Goal: Task Accomplishment & Management: Manage account settings

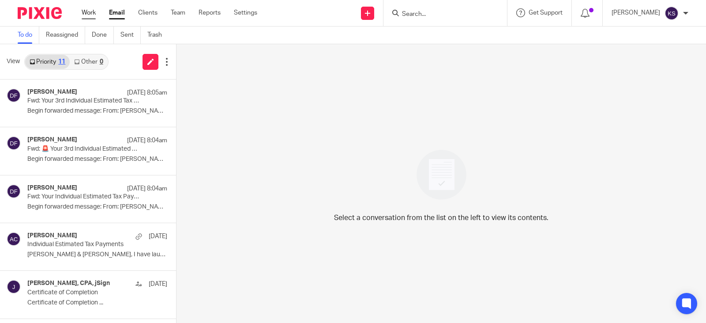
click at [90, 11] on link "Work" at bounding box center [89, 12] width 14 height 9
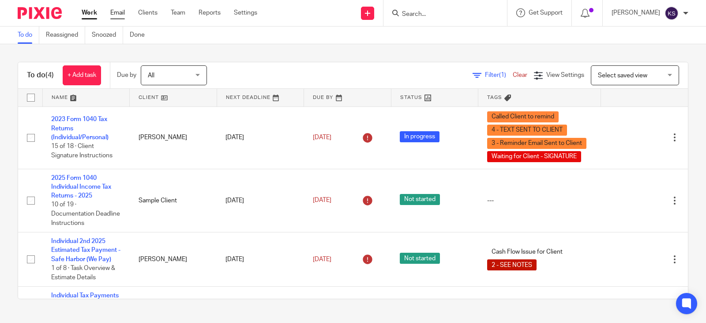
click at [118, 11] on link "Email" at bounding box center [117, 12] width 15 height 9
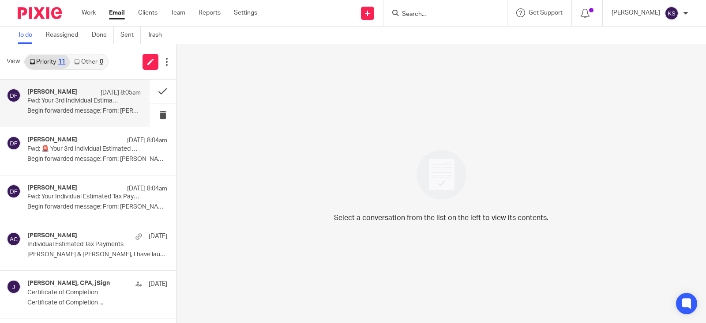
click at [75, 97] on div "Donna Ferguson Aug 11 8:05am" at bounding box center [83, 92] width 113 height 9
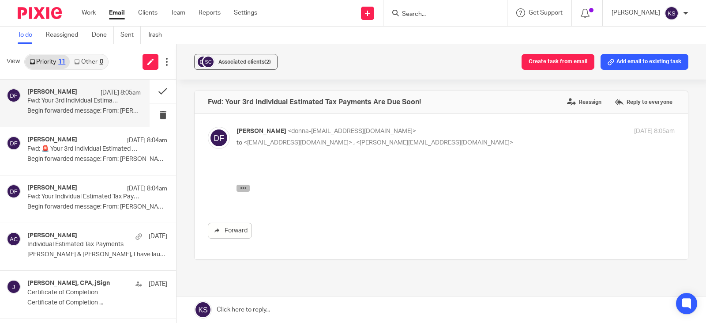
click at [247, 188] on button "button" at bounding box center [243, 187] width 13 height 7
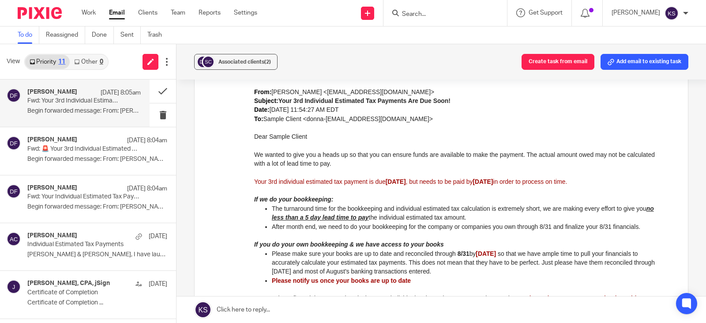
scroll to position [177, 0]
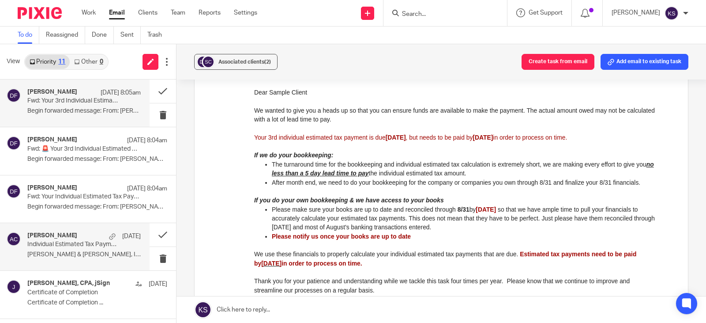
click at [76, 234] on div "Amy Corfixsen Aug 8" at bounding box center [83, 236] width 113 height 9
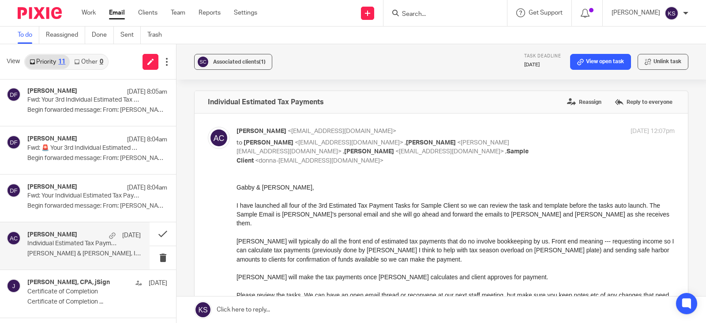
scroll to position [0, 0]
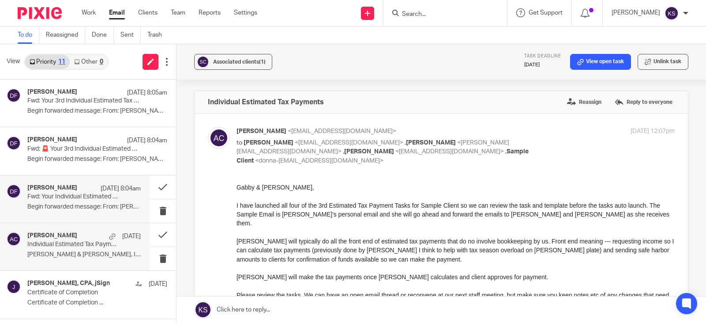
click at [66, 189] on h4 "Donna Ferguson" at bounding box center [52, 188] width 50 height 8
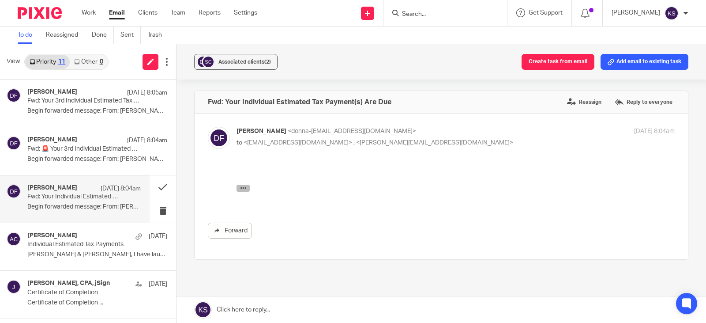
click at [242, 188] on icon "button" at bounding box center [243, 187] width 7 height 7
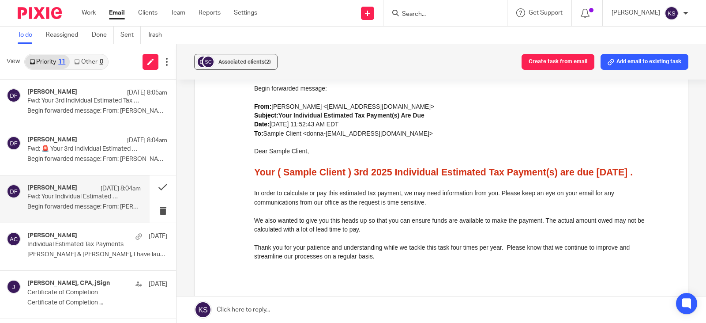
scroll to position [132, 0]
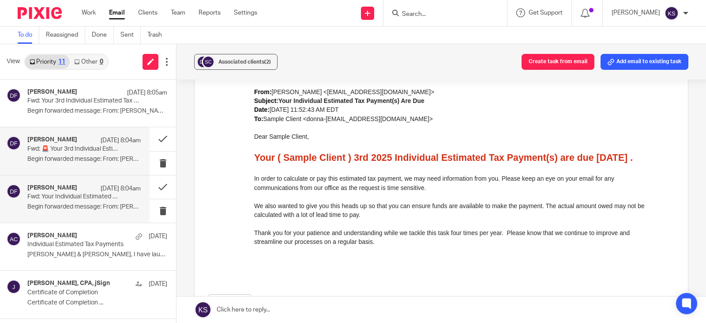
click at [68, 139] on h4 "Donna Ferguson" at bounding box center [52, 140] width 50 height 8
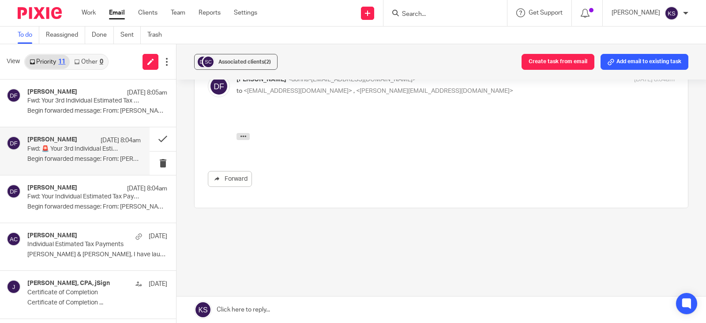
scroll to position [0, 0]
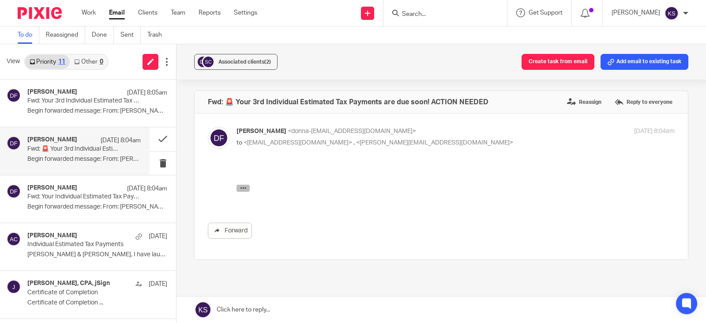
click at [241, 186] on icon "button" at bounding box center [243, 187] width 7 height 7
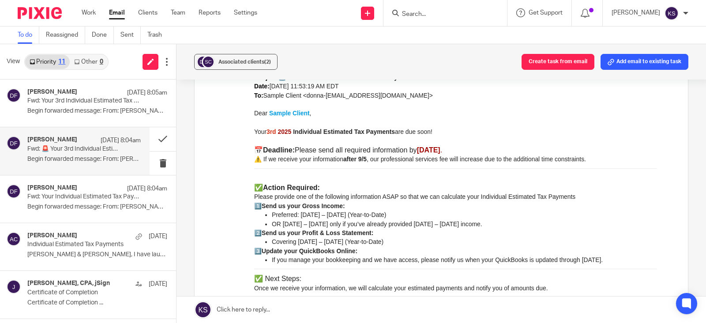
scroll to position [177, 0]
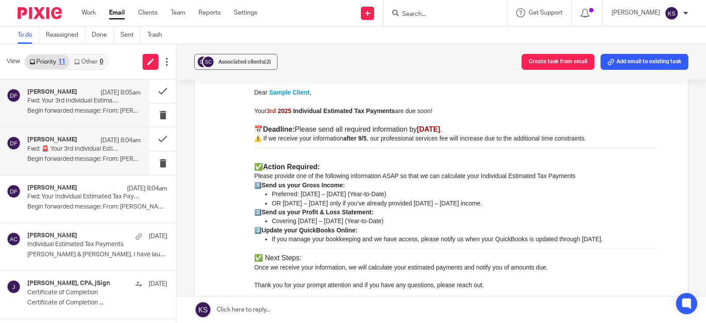
click at [87, 98] on p "Fwd: Your 3rd Individual Estimated Tax Payments Are Due Soon!" at bounding box center [72, 101] width 91 height 8
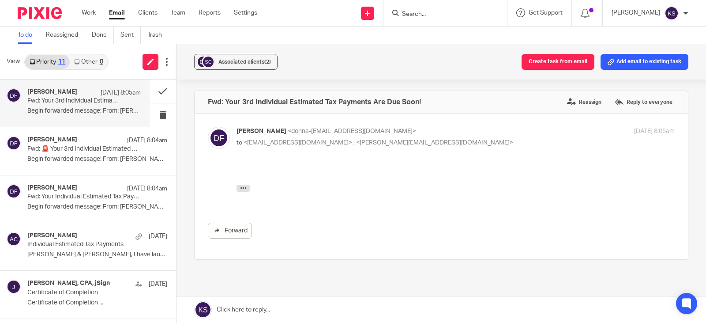
scroll to position [0, 0]
click at [244, 188] on icon "button" at bounding box center [243, 187] width 7 height 7
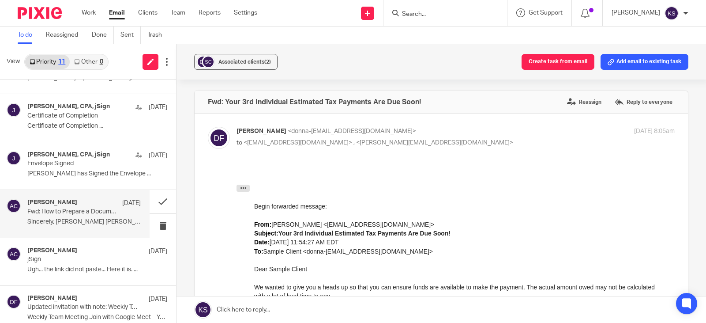
scroll to position [88, 0]
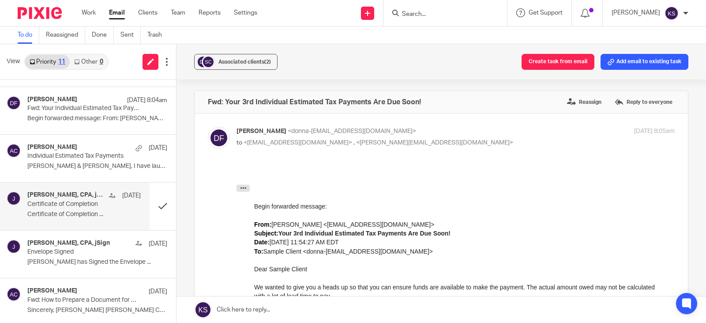
click at [76, 193] on h4 "Amy L Corfixsen, CPA, jSign" at bounding box center [65, 195] width 77 height 8
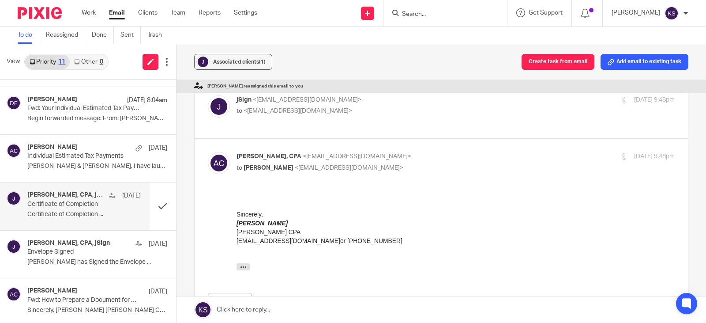
scroll to position [0, 0]
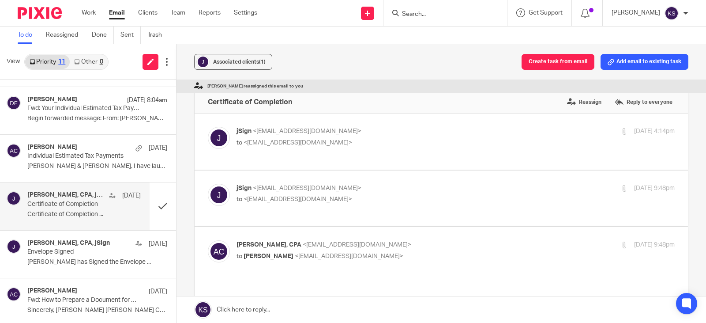
click at [280, 141] on span "<amylcpa@gmail.com>" at bounding box center [298, 142] width 109 height 6
checkbox input "true"
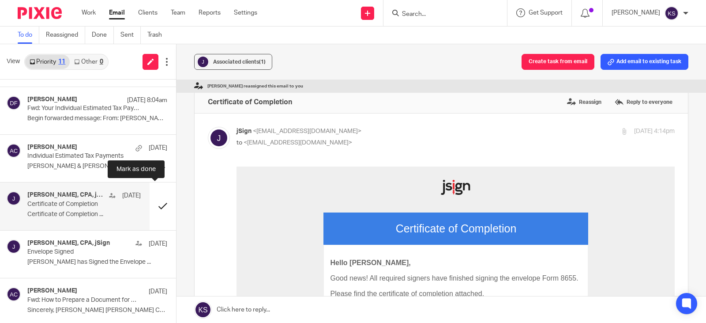
click at [152, 204] on button at bounding box center [163, 205] width 26 height 47
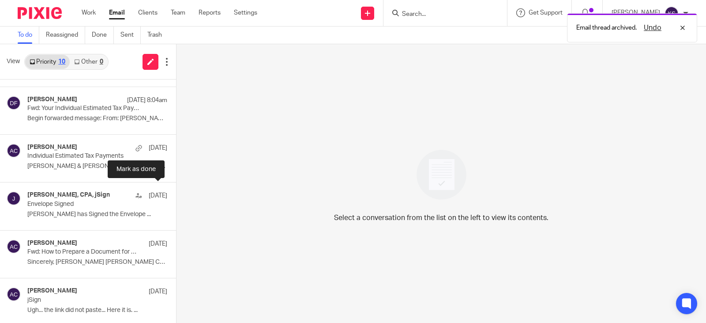
click at [176, 204] on button at bounding box center [179, 205] width 7 height 47
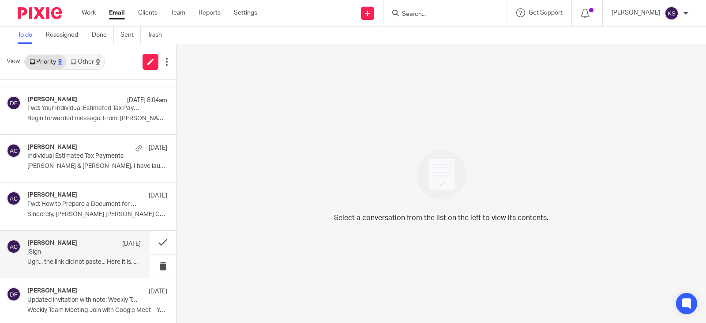
click at [42, 241] on h4 "Amy Corfixsen" at bounding box center [52, 243] width 50 height 8
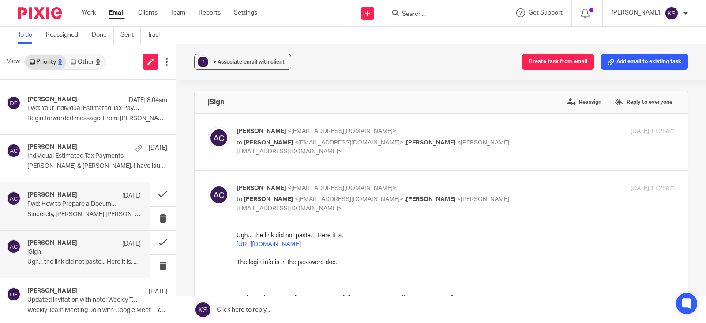
click at [77, 201] on p "Fwd: How to Prepare a Document for Signatures" at bounding box center [72, 204] width 91 height 8
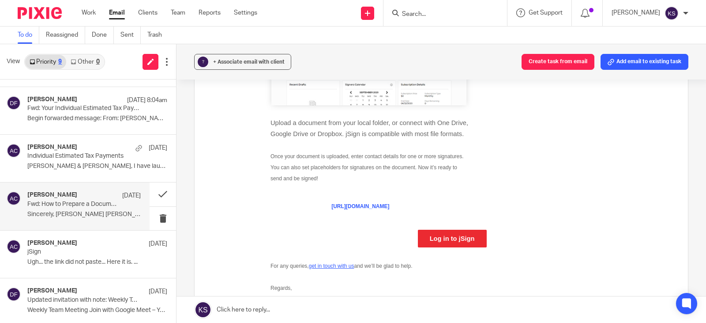
scroll to position [397, 0]
click at [152, 191] on button at bounding box center [163, 193] width 26 height 23
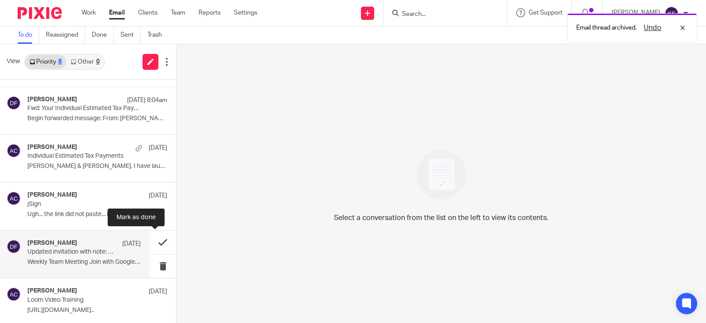
click at [154, 243] on button at bounding box center [163, 241] width 26 height 23
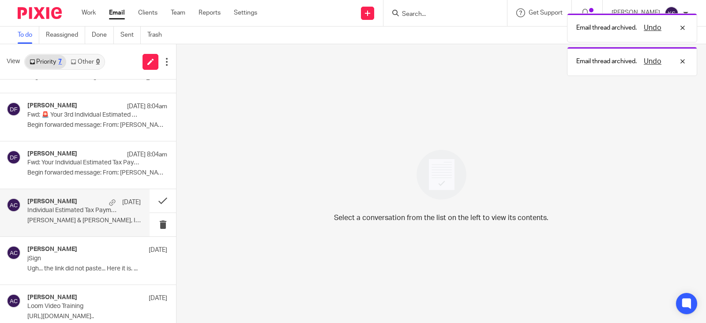
scroll to position [0, 0]
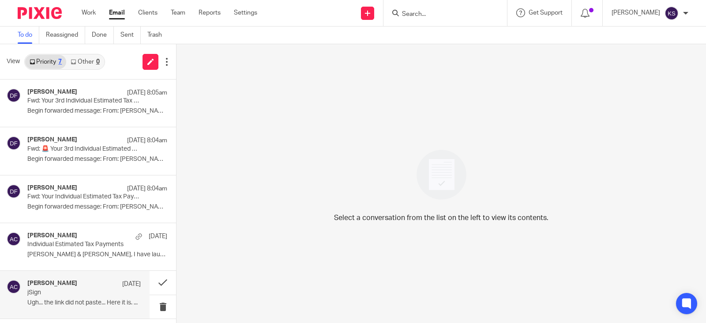
click at [83, 302] on p "Ugh... the link did not paste... Here it is. ..." at bounding box center [83, 303] width 113 height 8
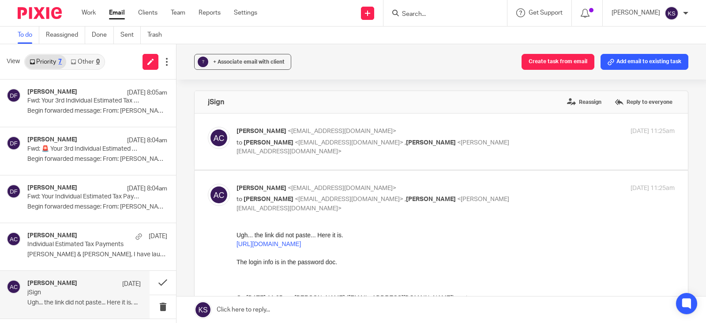
drag, startPoint x: 435, startPoint y: 245, endPoint x: 469, endPoint y: 469, distance: 226.3
click html "Ugh... the link did not paste... Here it is. https://app.jsign.com/Account/Logi…"
drag, startPoint x: 315, startPoint y: 244, endPoint x: 429, endPoint y: 256, distance: 115.0
click at [429, 256] on div "Ugh... the link did not paste... Here it is. https://app.jsign.com/Account/Logi…" at bounding box center [456, 276] width 438 height 92
drag, startPoint x: 435, startPoint y: 245, endPoint x: 221, endPoint y: 245, distance: 214.5
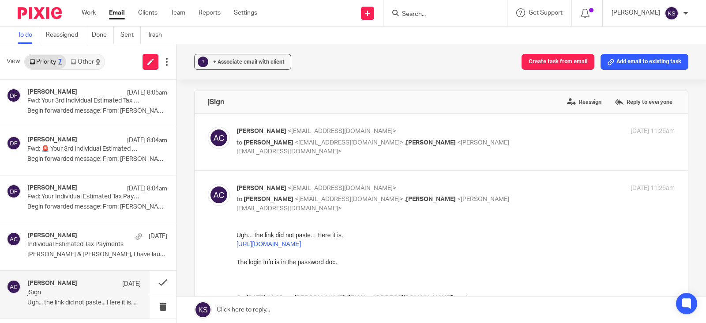
click html "Ugh... the link did not paste... Here it is. https://app.jsign.com/Account/Logi…"
copy link "https://app.jsign.com/Account/Login?ReturnUrl=%2Fdashboard%2Findex"
click at [91, 13] on link "Work" at bounding box center [89, 12] width 14 height 9
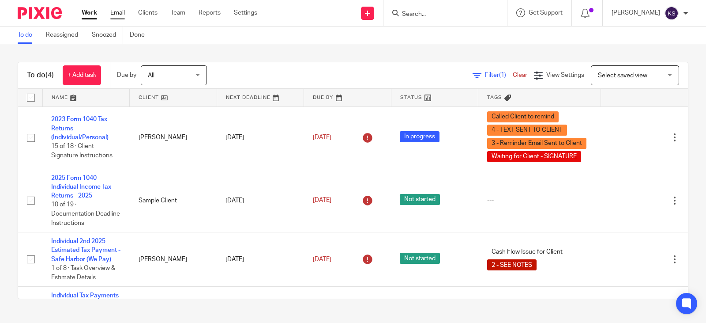
click at [118, 12] on link "Email" at bounding box center [117, 12] width 15 height 9
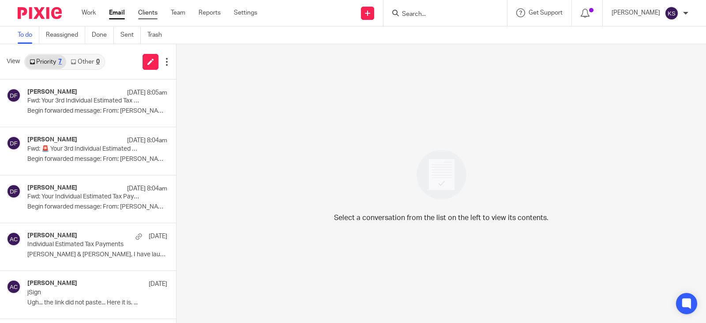
click at [147, 13] on link "Clients" at bounding box center [147, 12] width 19 height 9
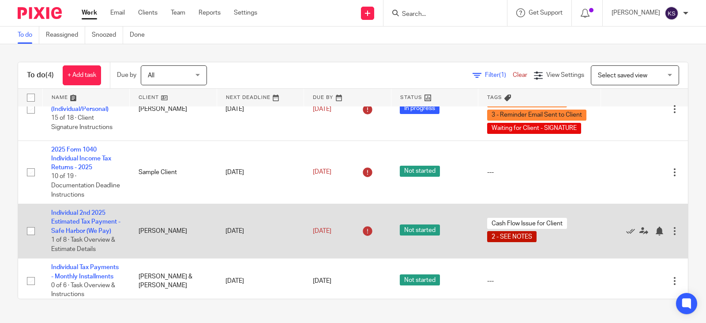
scroll to position [42, 0]
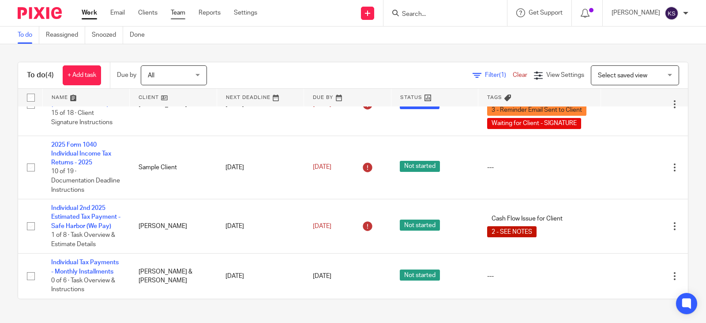
click at [177, 11] on link "Team" at bounding box center [178, 12] width 15 height 9
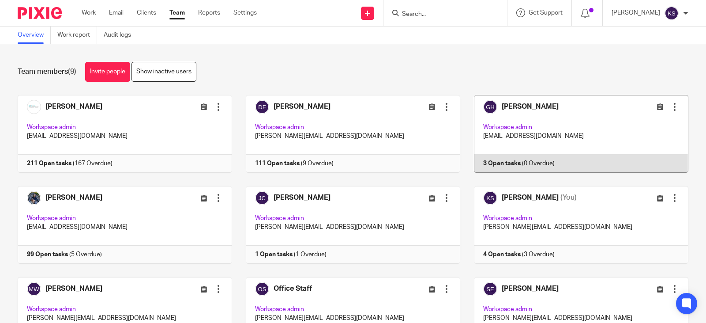
click at [517, 103] on link at bounding box center [574, 134] width 228 height 78
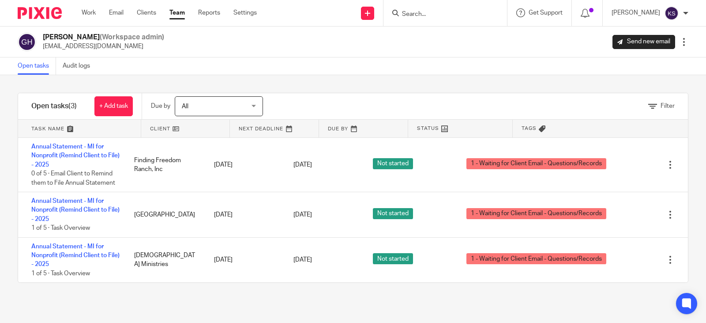
click at [177, 11] on link "Team" at bounding box center [176, 12] width 15 height 9
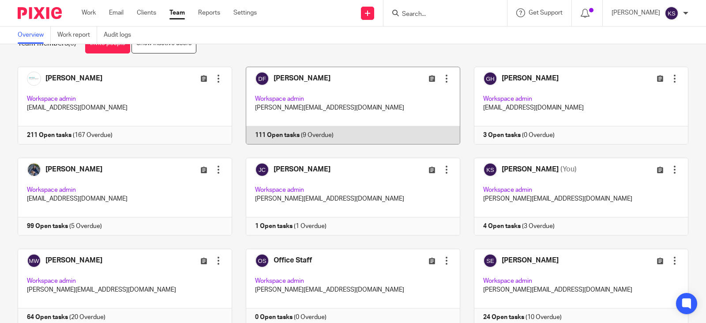
scroll to position [44, 0]
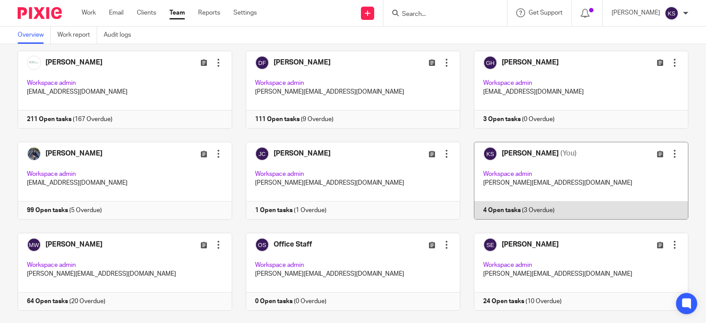
click at [522, 151] on link at bounding box center [574, 181] width 228 height 78
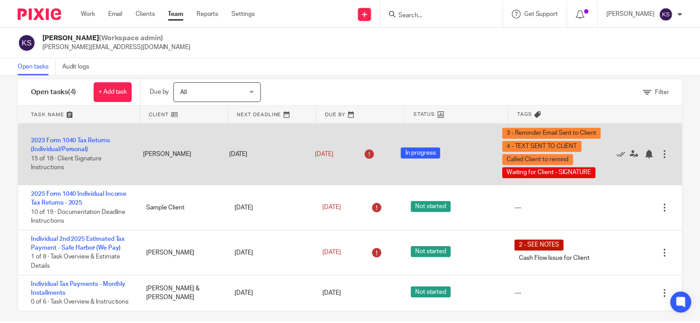
scroll to position [22, 0]
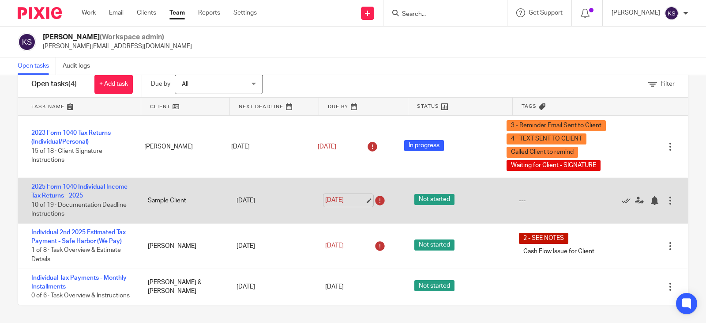
click at [358, 199] on link "[DATE]" at bounding box center [345, 200] width 40 height 9
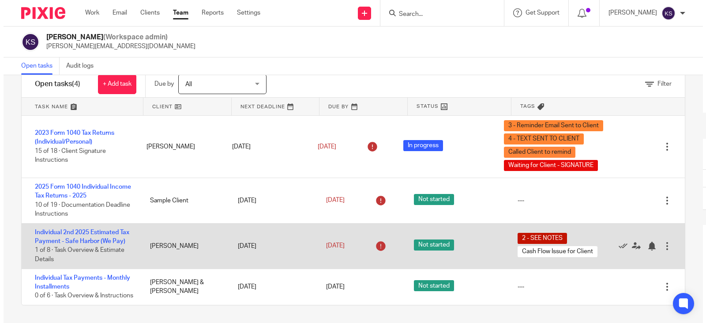
scroll to position [0, 0]
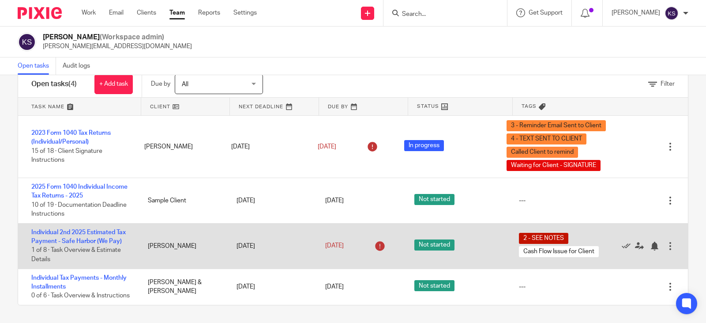
click at [373, 243] on icon at bounding box center [380, 246] width 14 height 14
click at [374, 247] on icon at bounding box center [380, 246] width 14 height 14
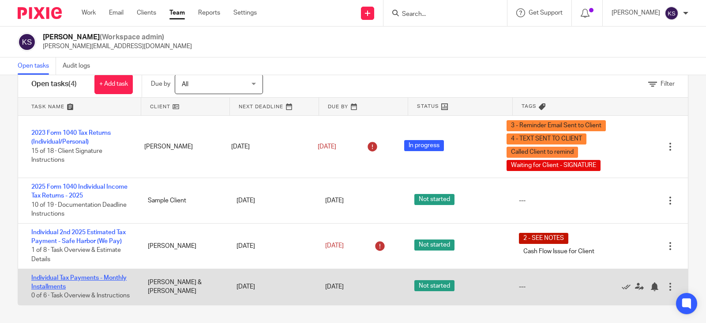
click at [102, 277] on link "Individual Tax Payments - Monthly Installments" at bounding box center [78, 282] width 95 height 15
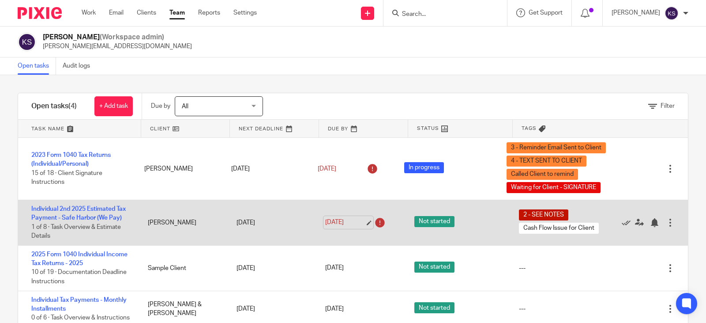
click at [340, 221] on link "[DATE]" at bounding box center [345, 222] width 40 height 9
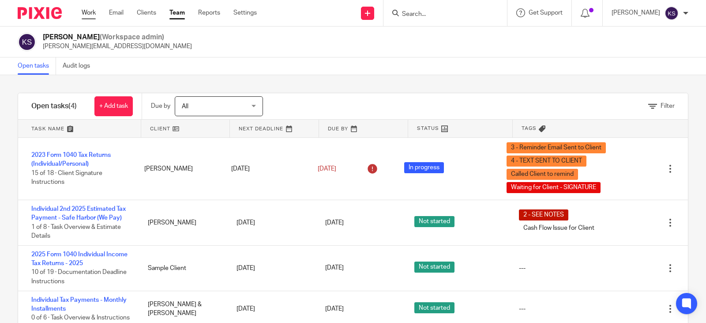
click at [89, 11] on link "Work" at bounding box center [89, 12] width 14 height 9
